Goal: Transaction & Acquisition: Purchase product/service

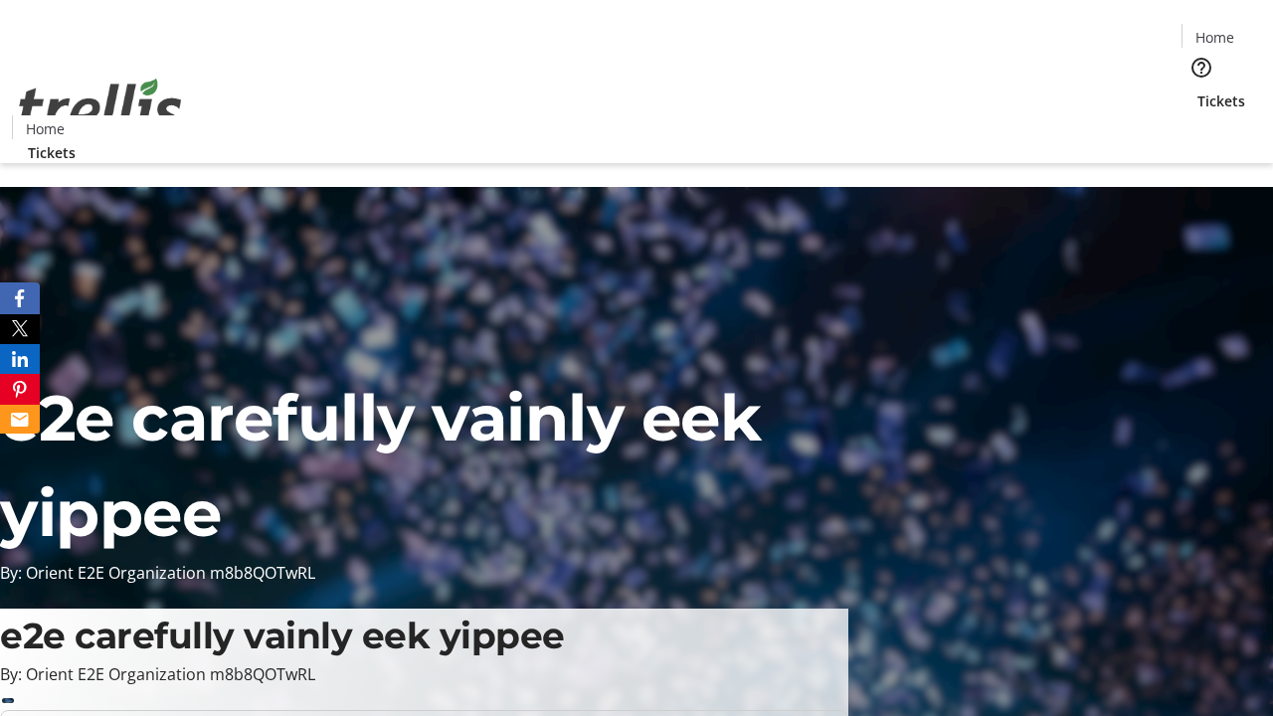
click at [1197, 90] on span "Tickets" at bounding box center [1221, 100] width 48 height 21
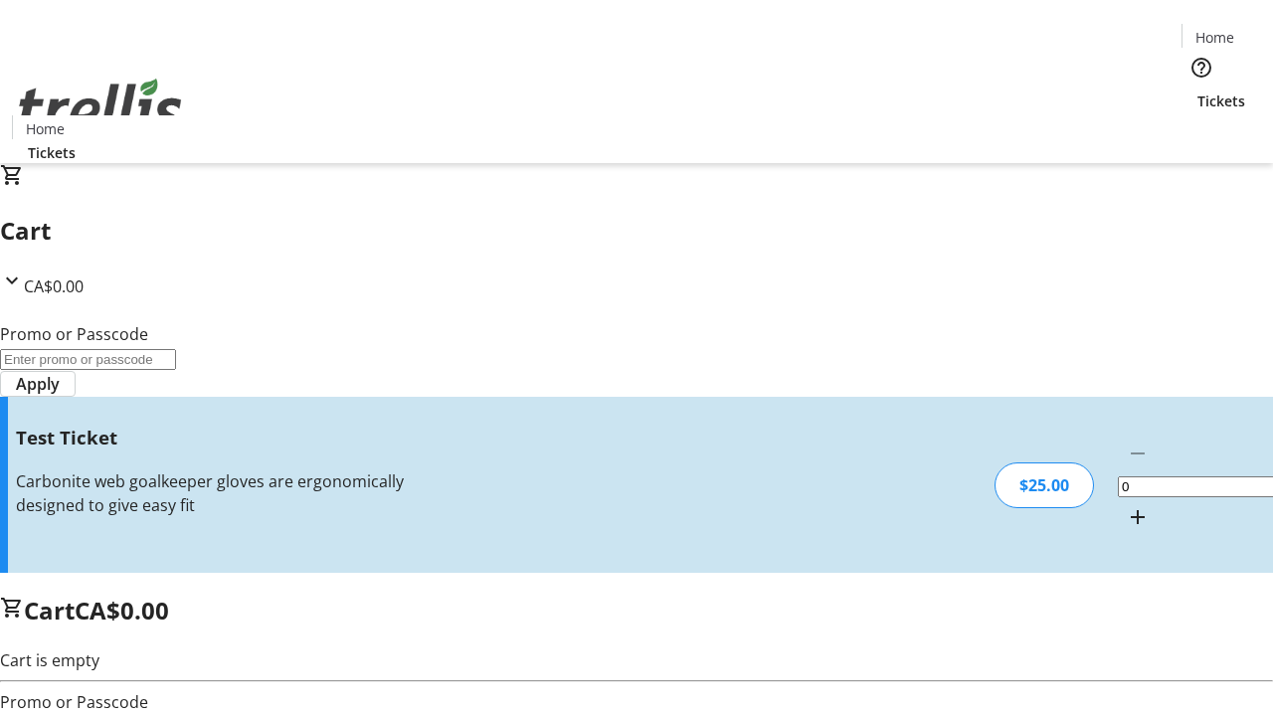
click at [1126, 505] on mat-icon "Increment by one" at bounding box center [1138, 517] width 24 height 24
type input "1"
